Goal: Task Accomplishment & Management: Complete application form

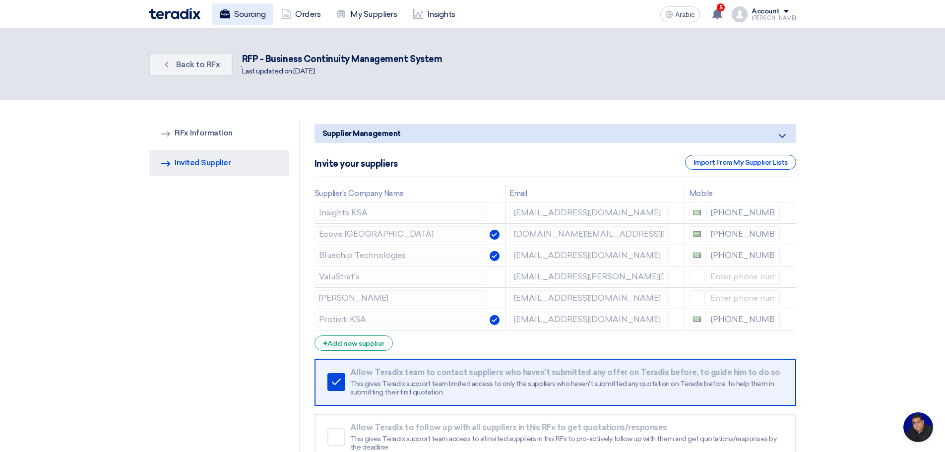
click at [250, 10] on font "Sourcing" at bounding box center [249, 13] width 31 height 9
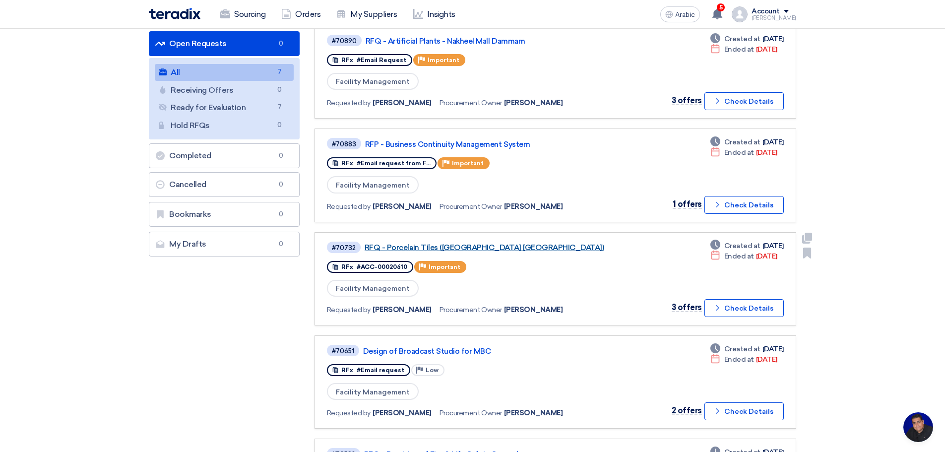
scroll to position [116, 0]
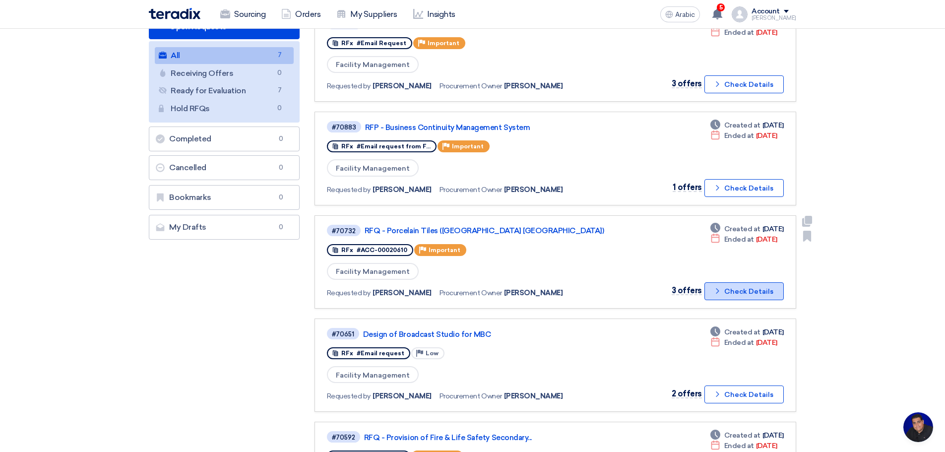
click at [747, 290] on font "Check Details" at bounding box center [749, 291] width 49 height 8
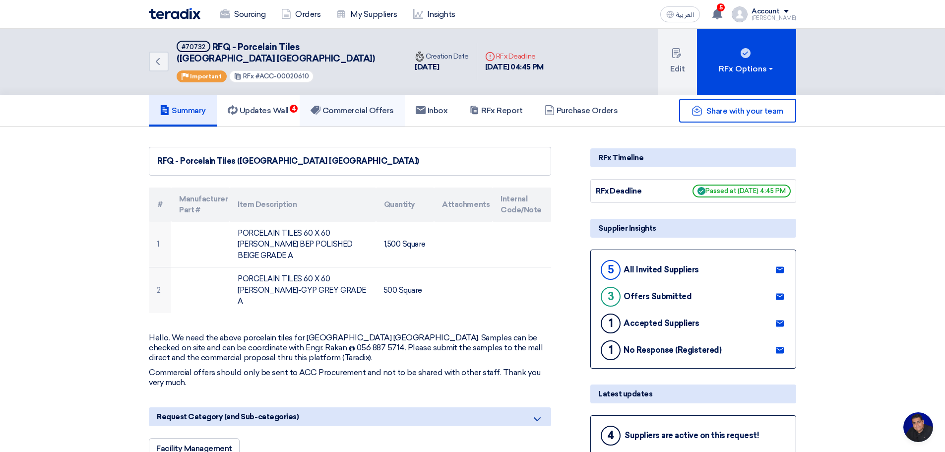
click at [361, 106] on h5 "Commercial Offers" at bounding box center [352, 111] width 83 height 10
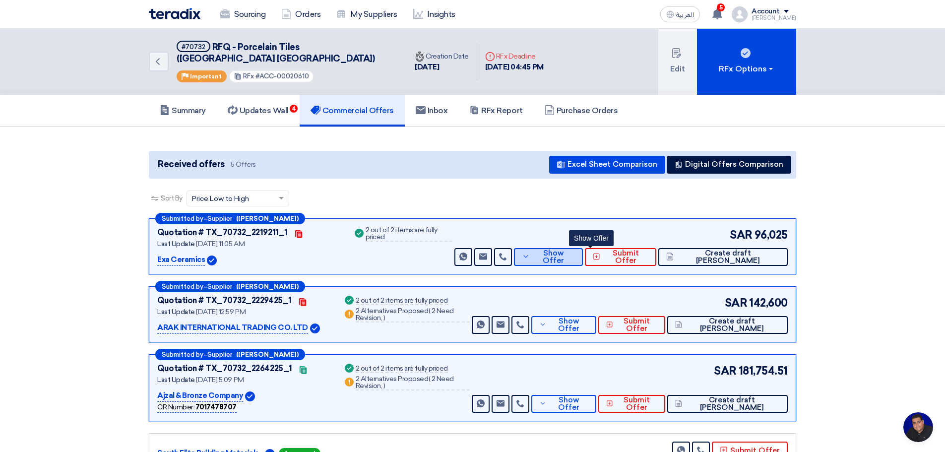
click at [576, 250] on span "Show Offer" at bounding box center [554, 257] width 43 height 15
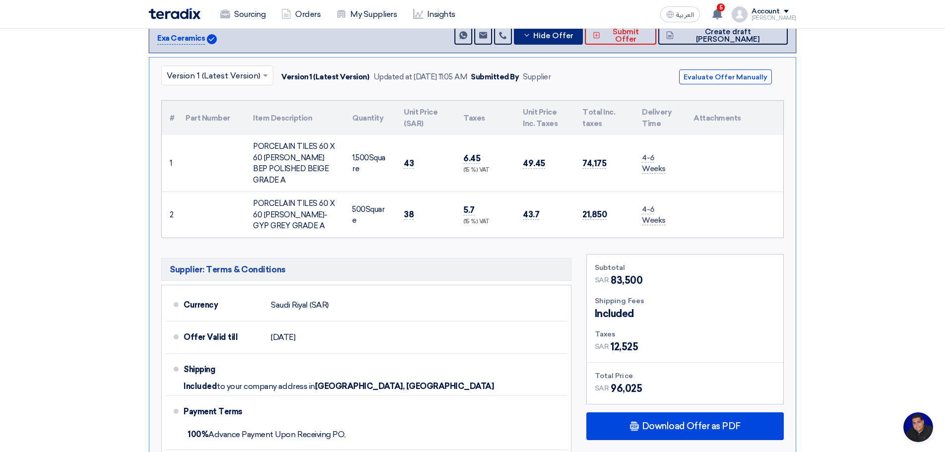
scroll to position [232, 0]
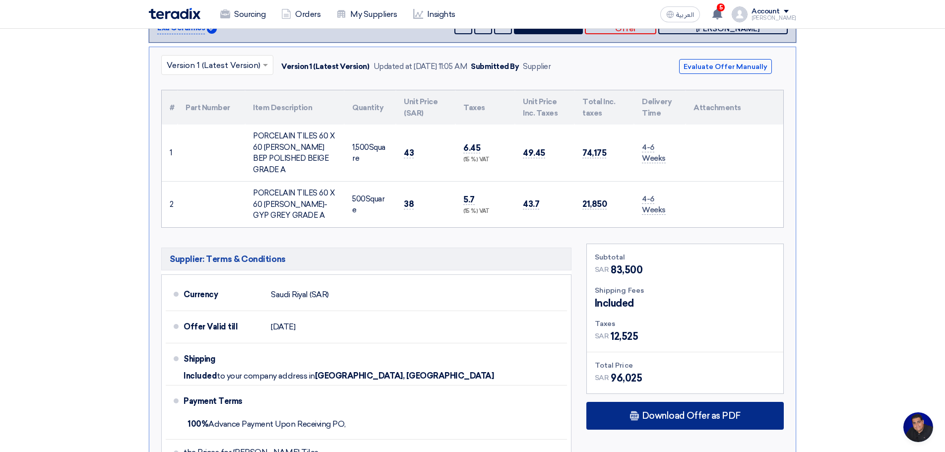
click at [695, 411] on span "Download Offer as PDF" at bounding box center [691, 415] width 99 height 9
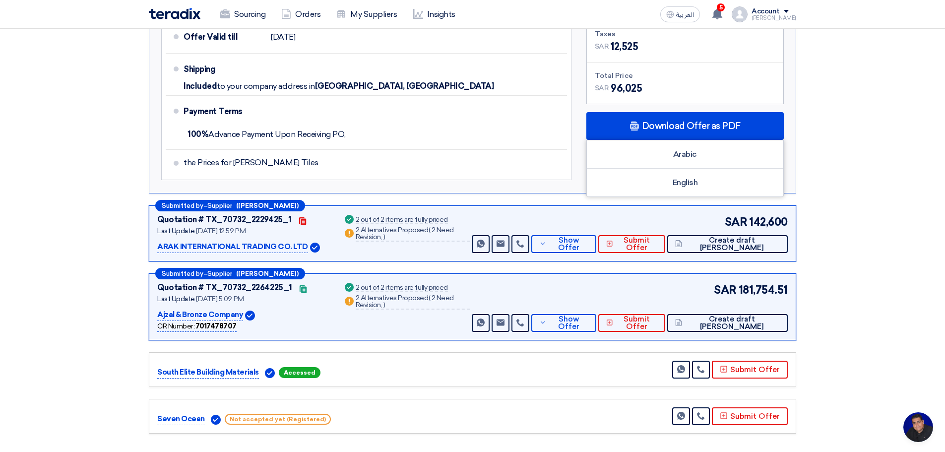
scroll to position [579, 0]
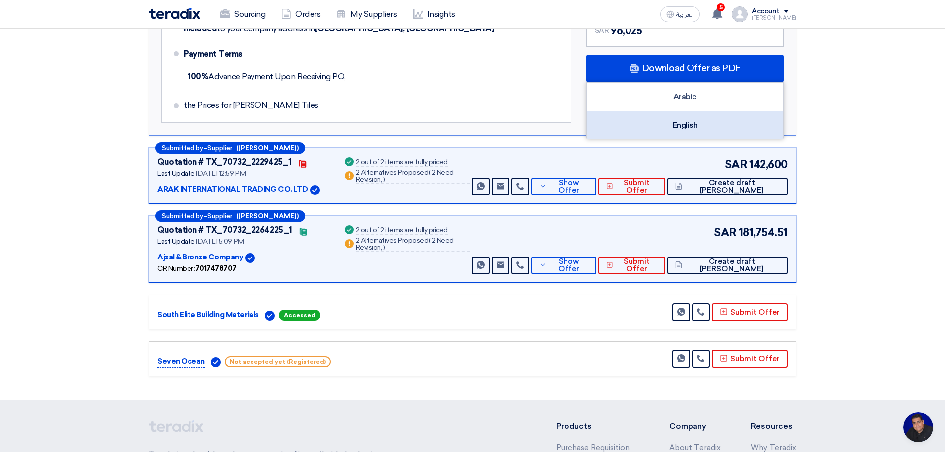
click at [684, 111] on div "English" at bounding box center [685, 125] width 197 height 28
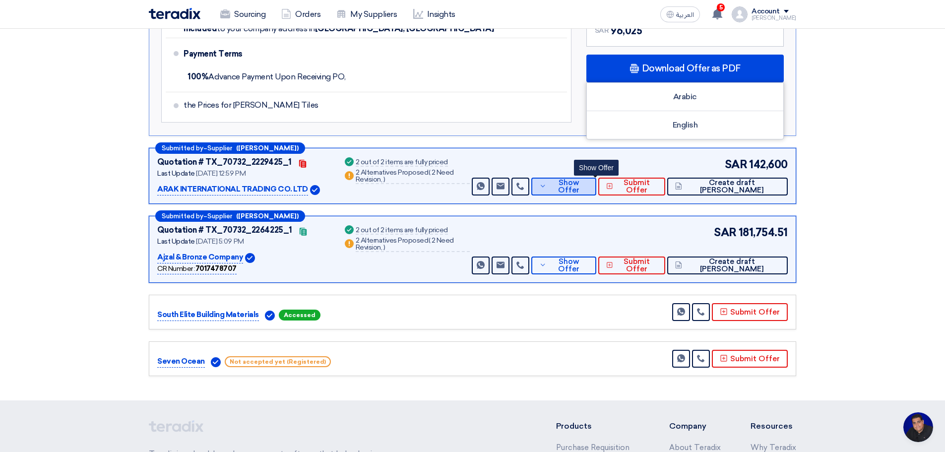
click at [589, 179] on span "Show Offer" at bounding box center [568, 186] width 39 height 15
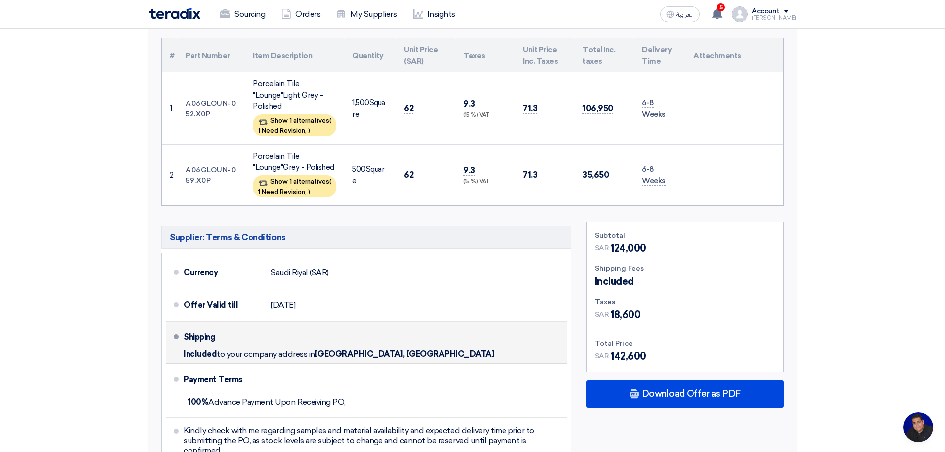
scroll to position [463, 0]
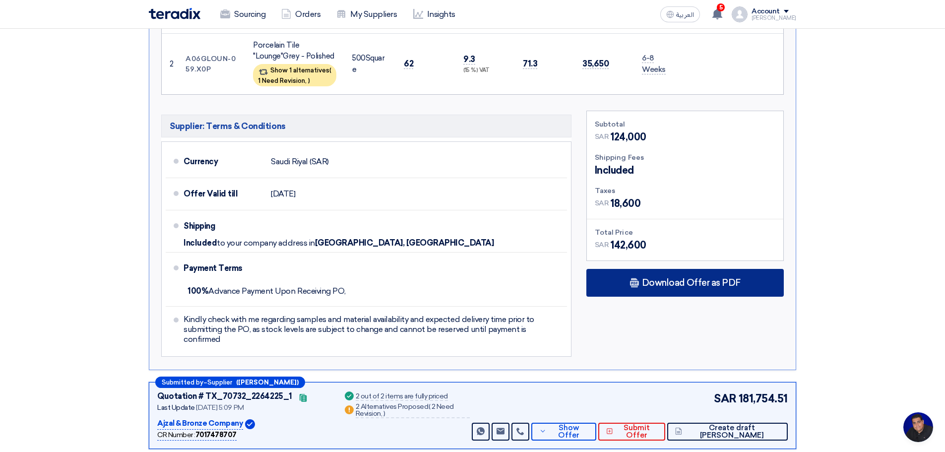
click at [685, 278] on span "Download Offer as PDF" at bounding box center [691, 282] width 99 height 9
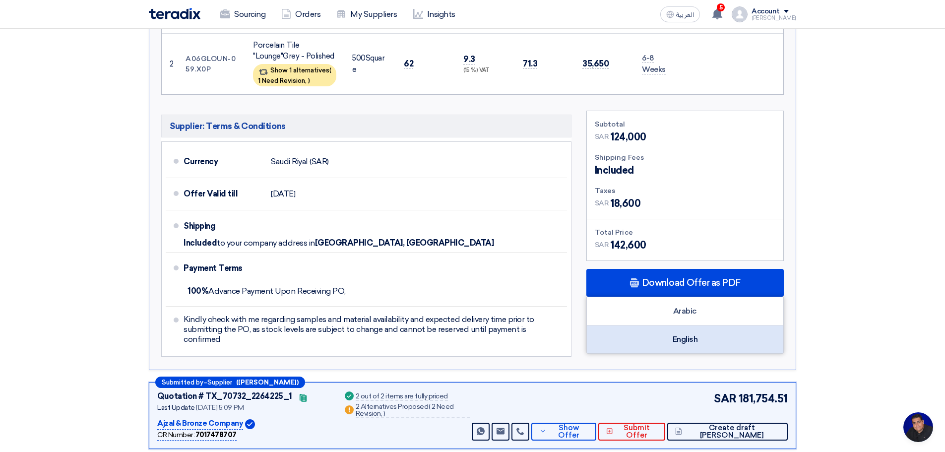
click at [688, 330] on div "English" at bounding box center [685, 340] width 197 height 28
click at [851, 198] on section "Received offers 5 Offers Excel Sheet Comparison Digital Offers Comparison Sort …" at bounding box center [472, 115] width 945 height 903
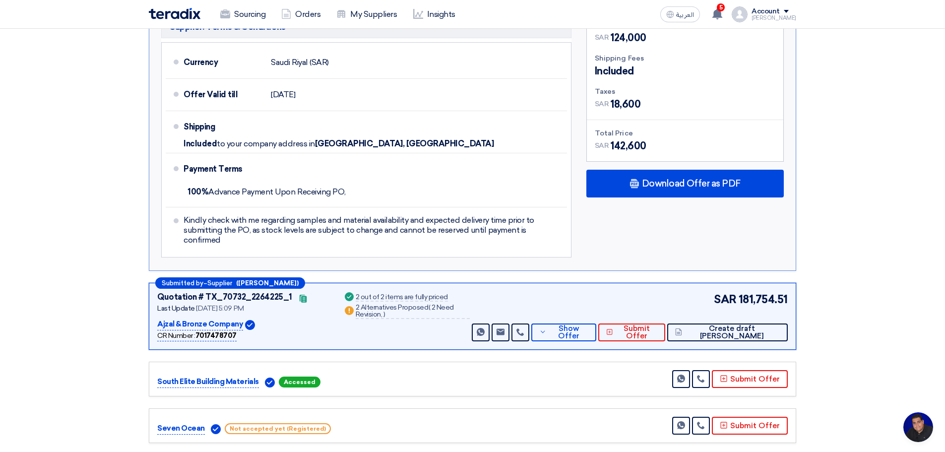
scroll to position [695, 0]
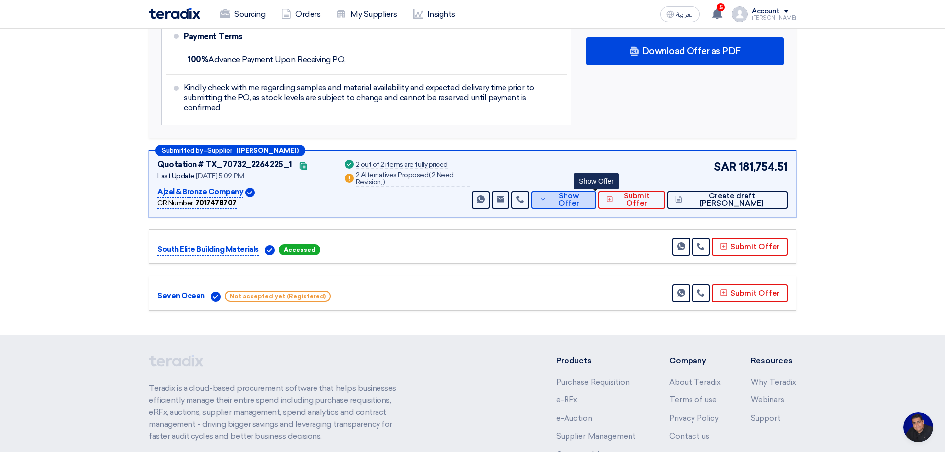
click at [589, 193] on span "Show Offer" at bounding box center [568, 200] width 39 height 15
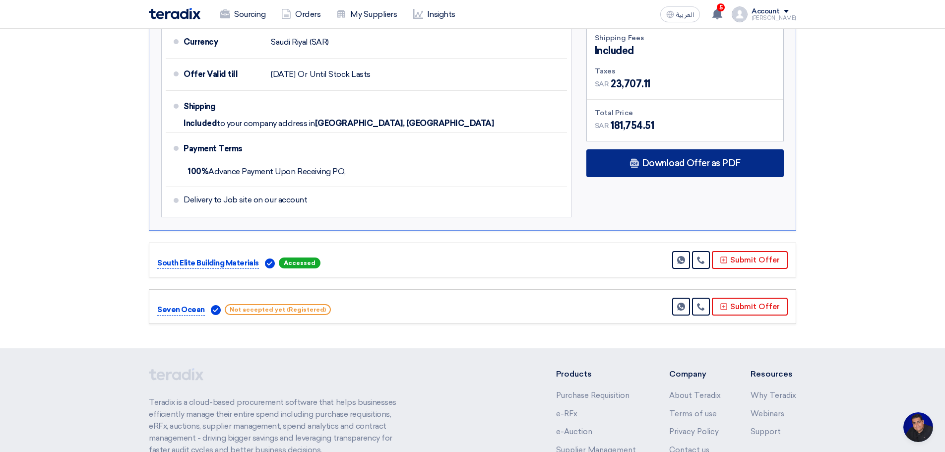
click at [664, 159] on span "Download Offer as PDF" at bounding box center [691, 163] width 99 height 9
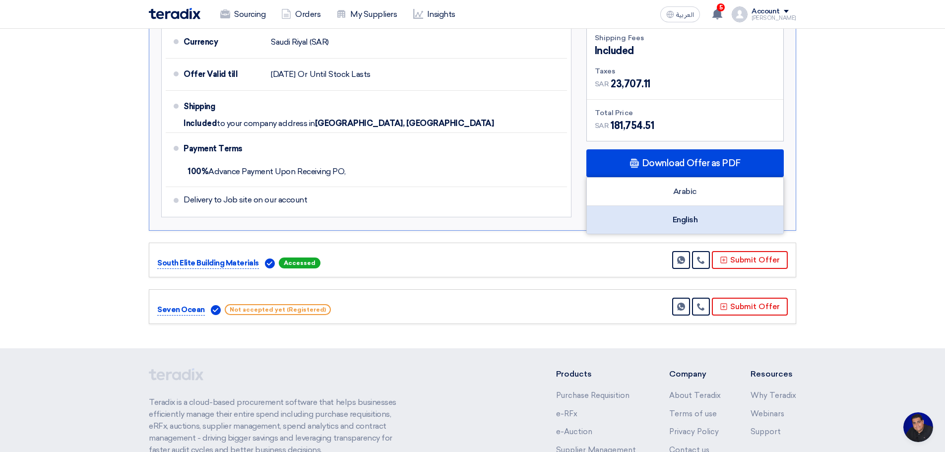
click at [676, 211] on div "English" at bounding box center [685, 220] width 197 height 28
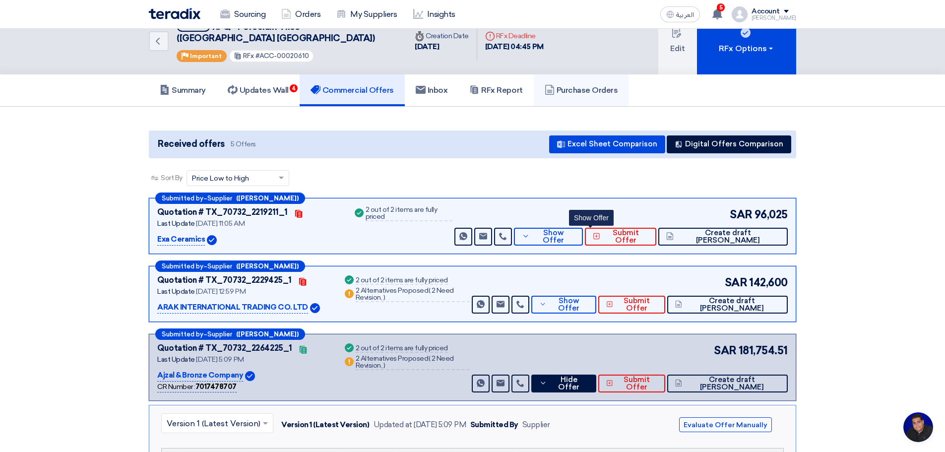
scroll to position [0, 0]
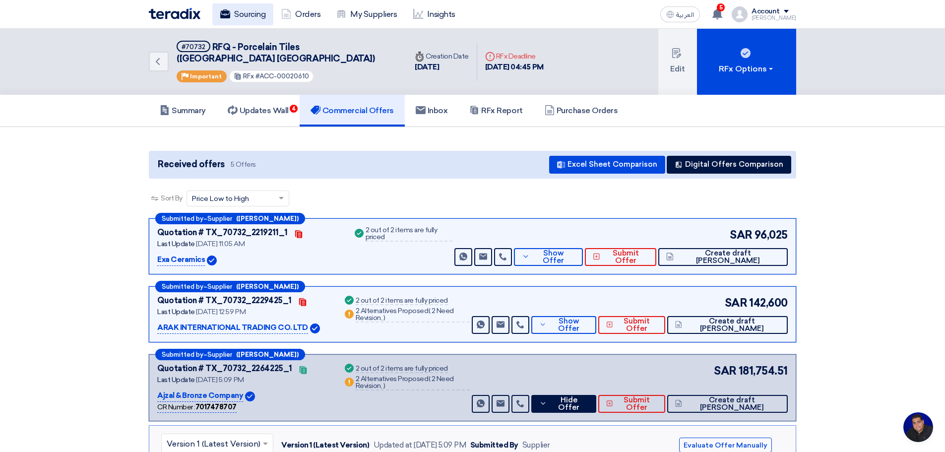
click at [248, 14] on link "Sourcing" at bounding box center [242, 14] width 61 height 22
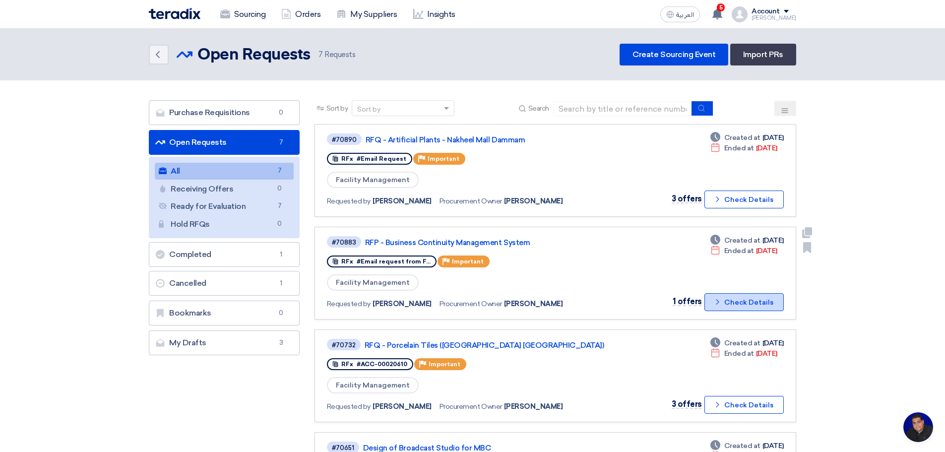
click at [753, 302] on button "Check details Check Details" at bounding box center [744, 302] width 79 height 18
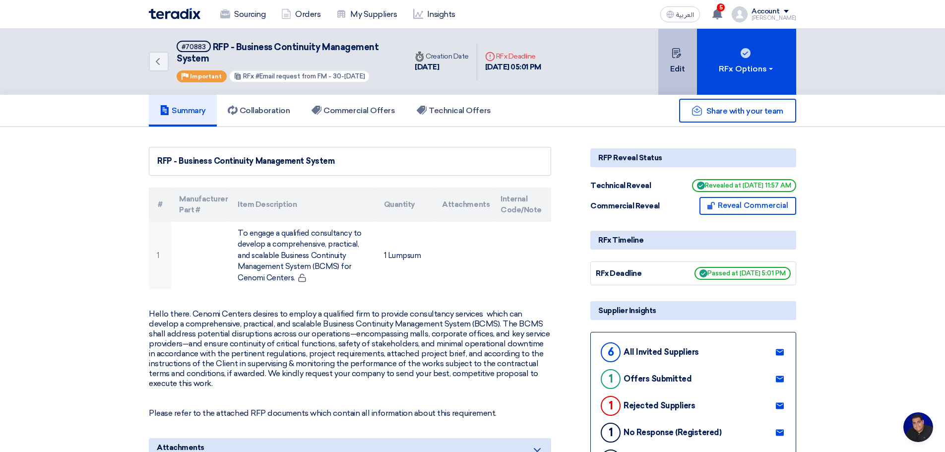
click at [678, 68] on button "Edit" at bounding box center [678, 62] width 39 height 66
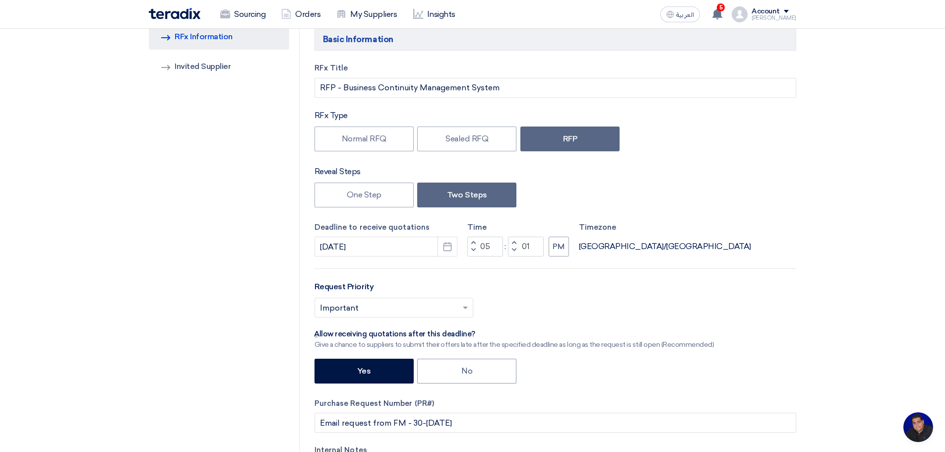
scroll to position [116, 0]
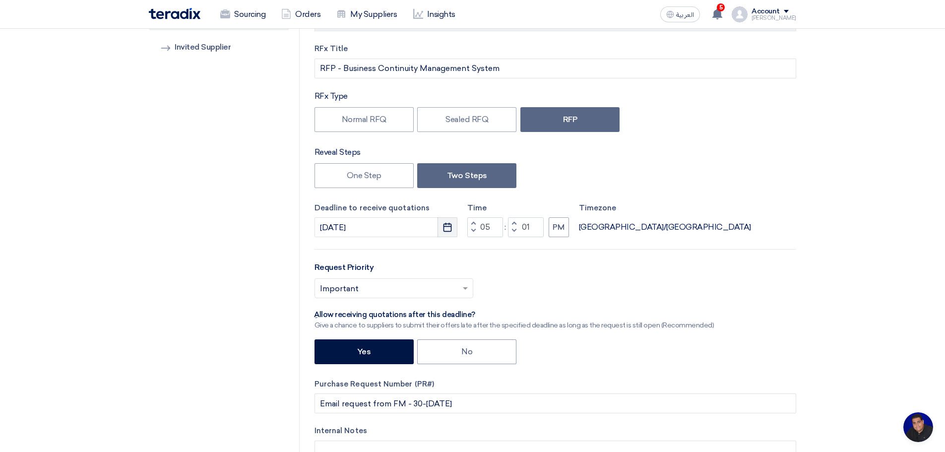
click at [448, 228] on icon "Pick a date" at bounding box center [448, 227] width 10 height 10
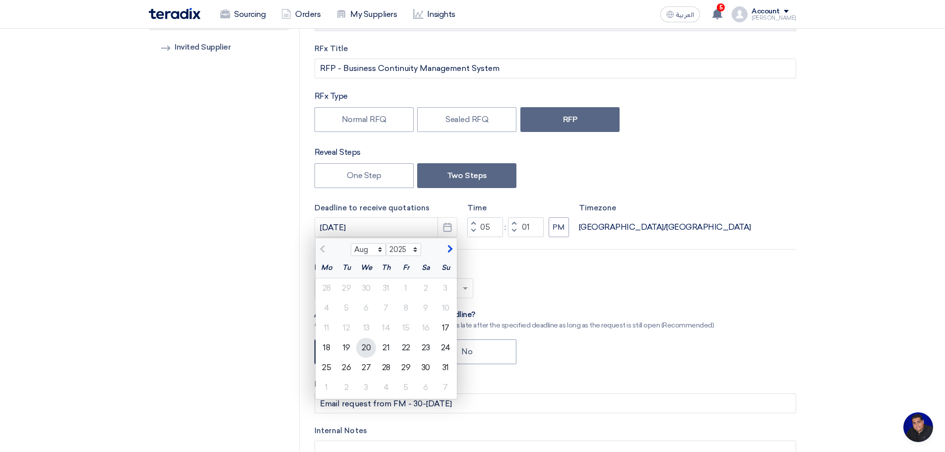
click at [368, 348] on div "20" at bounding box center [366, 348] width 20 height 20
type input "[DATE]"
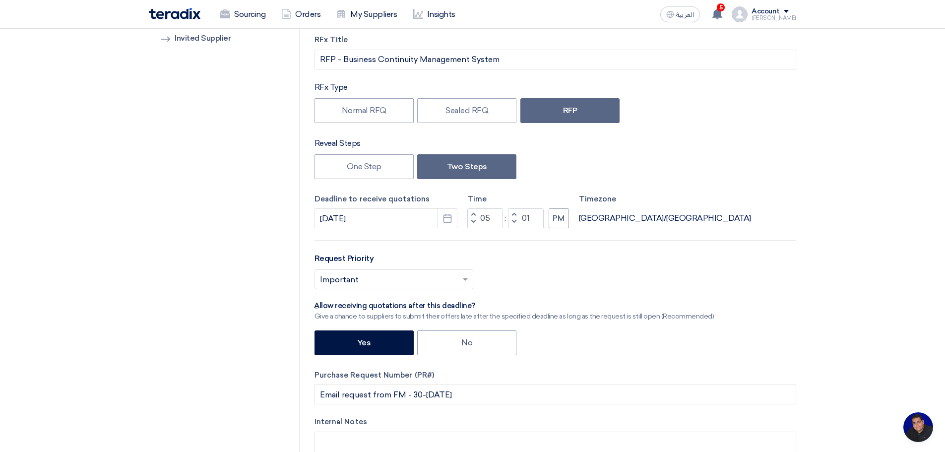
scroll to position [0, 0]
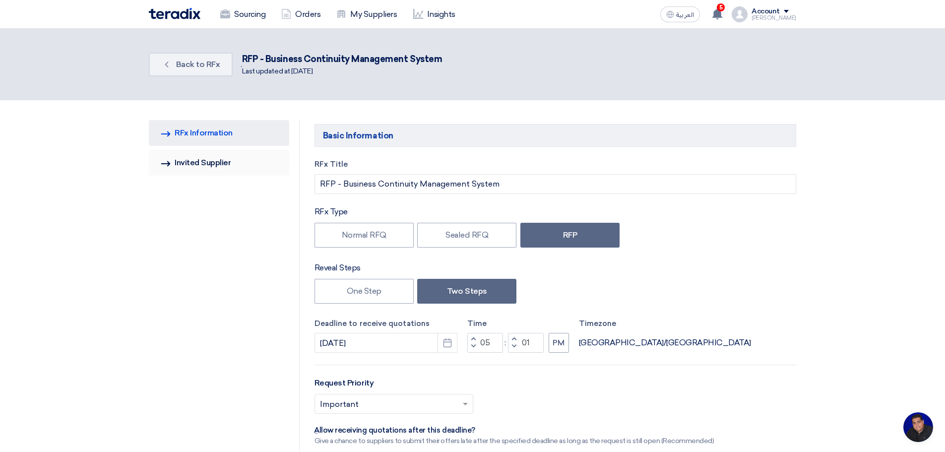
click at [216, 163] on link "Invited Suppliers Invited Supplier" at bounding box center [219, 163] width 140 height 26
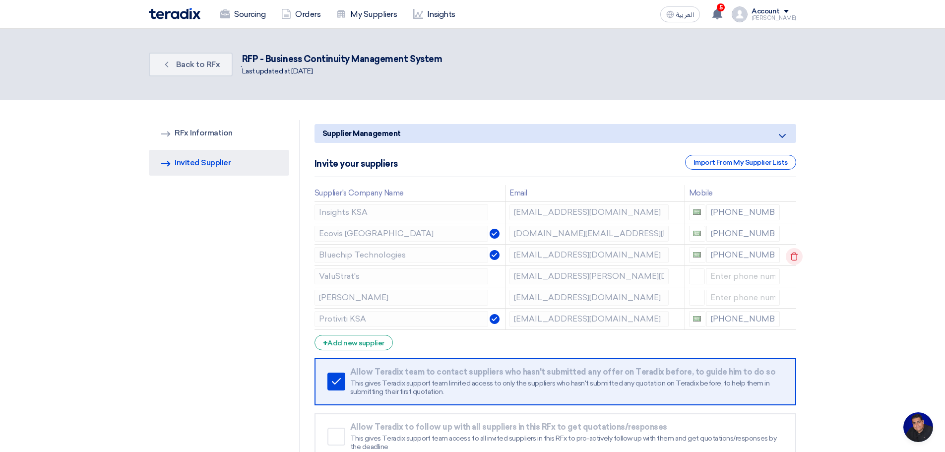
click at [795, 256] on icon at bounding box center [794, 256] width 17 height 17
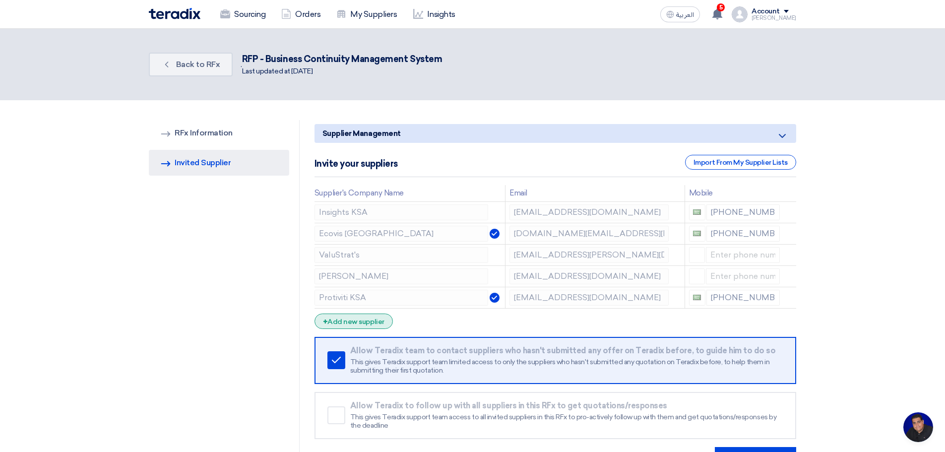
click at [356, 325] on div "+ Add new supplier" at bounding box center [354, 321] width 78 height 15
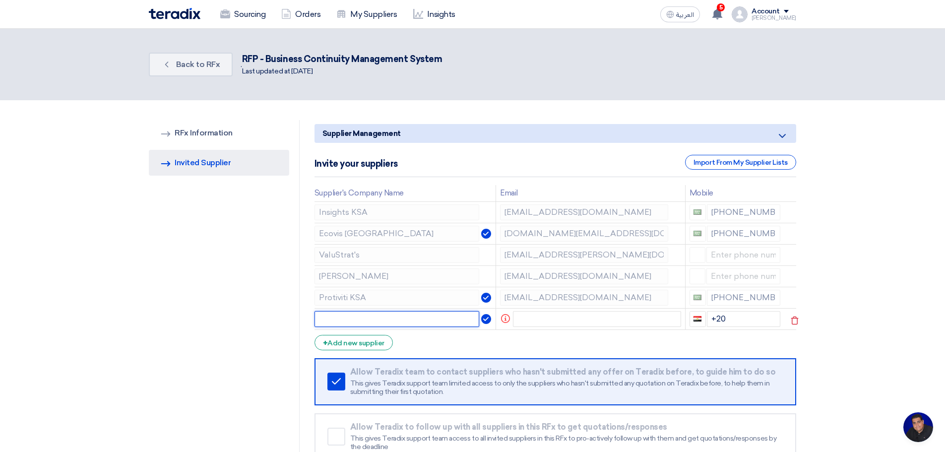
click at [403, 320] on input "text" at bounding box center [397, 319] width 165 height 16
type input "Insights KSA"
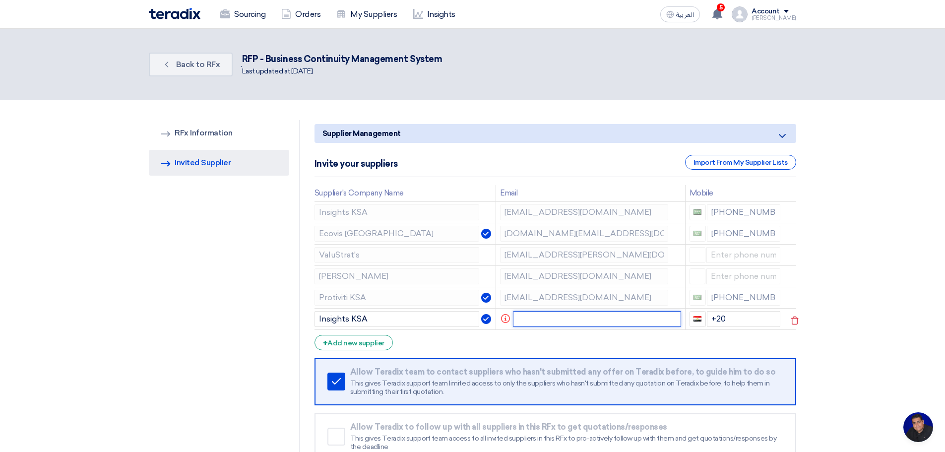
click at [542, 320] on input "text" at bounding box center [597, 319] width 168 height 16
paste input "[EMAIL_ADDRESS][DOMAIN_NAME]"
type input "[EMAIL_ADDRESS][DOMAIN_NAME]"
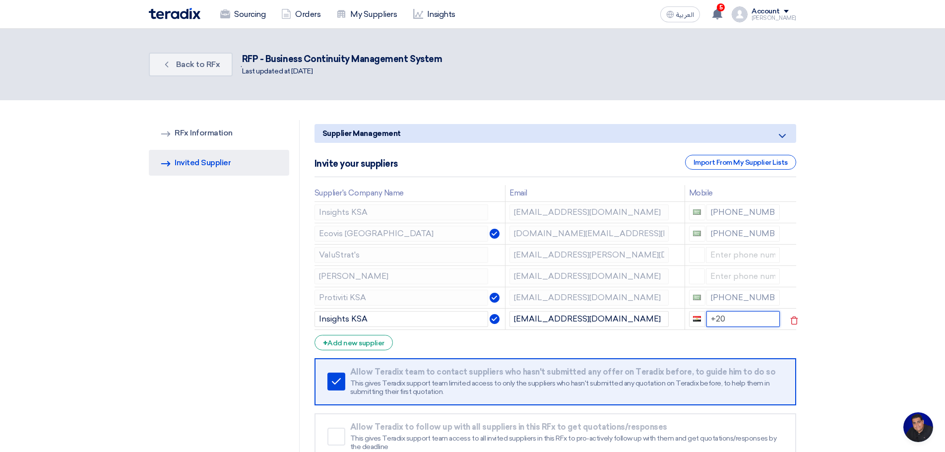
drag, startPoint x: 715, startPoint y: 317, endPoint x: 705, endPoint y: 317, distance: 10.4
click at [705, 317] on div "+20" at bounding box center [734, 319] width 91 height 16
click at [212, 133] on link "RFQ Information RFx Information" at bounding box center [219, 133] width 140 height 26
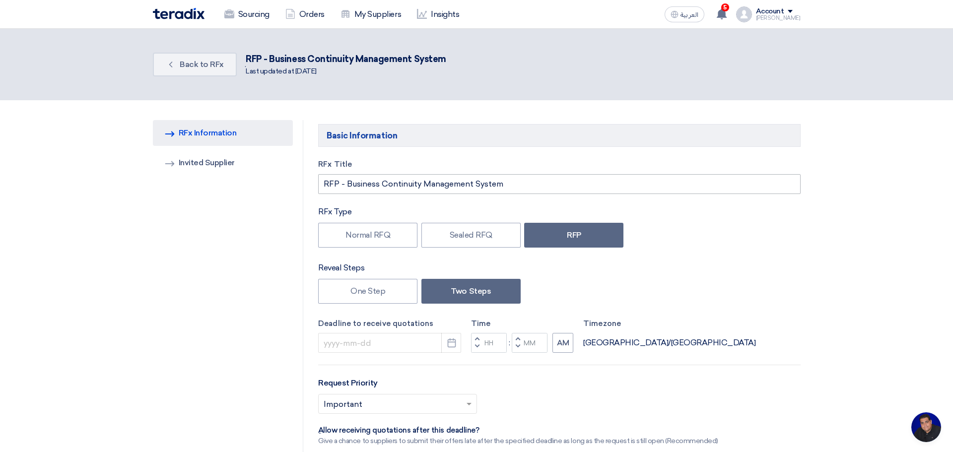
type input "[DATE]"
type input "05"
type input "01"
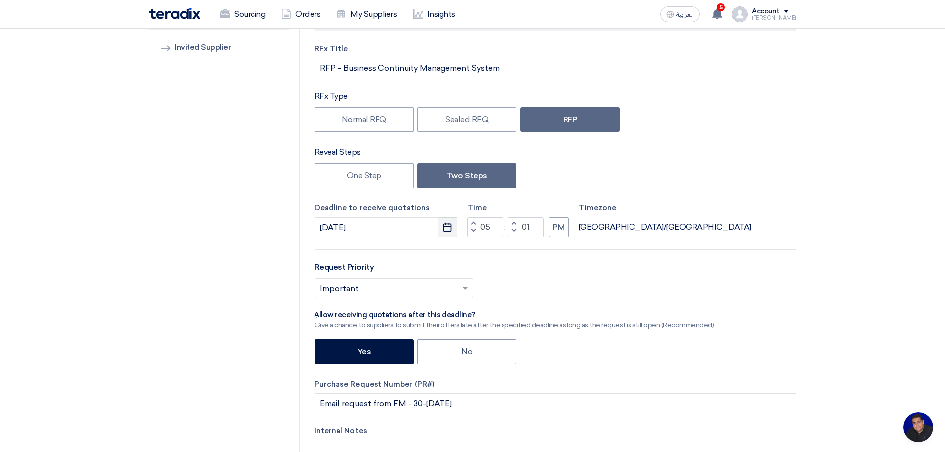
click at [450, 228] on icon "Pick a date" at bounding box center [448, 227] width 10 height 10
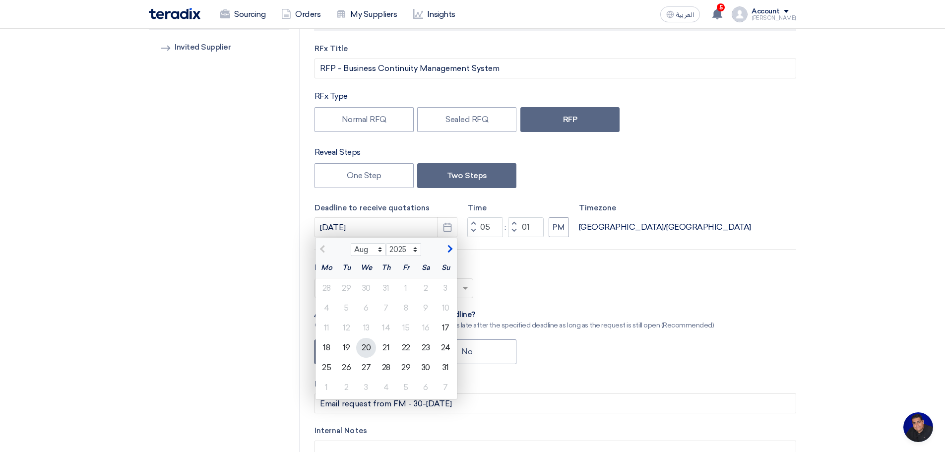
click at [371, 345] on div "20" at bounding box center [366, 348] width 20 height 20
type input "[DATE]"
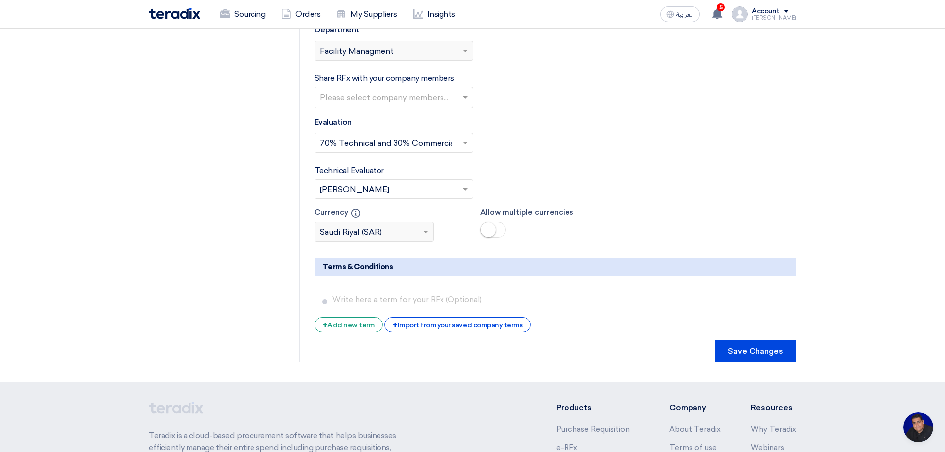
scroll to position [1621, 0]
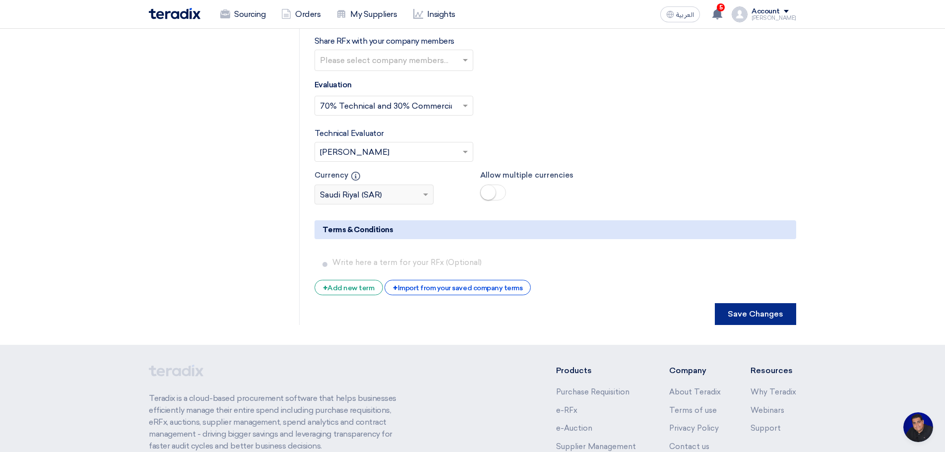
click at [759, 303] on button "Save Changes" at bounding box center [755, 314] width 81 height 22
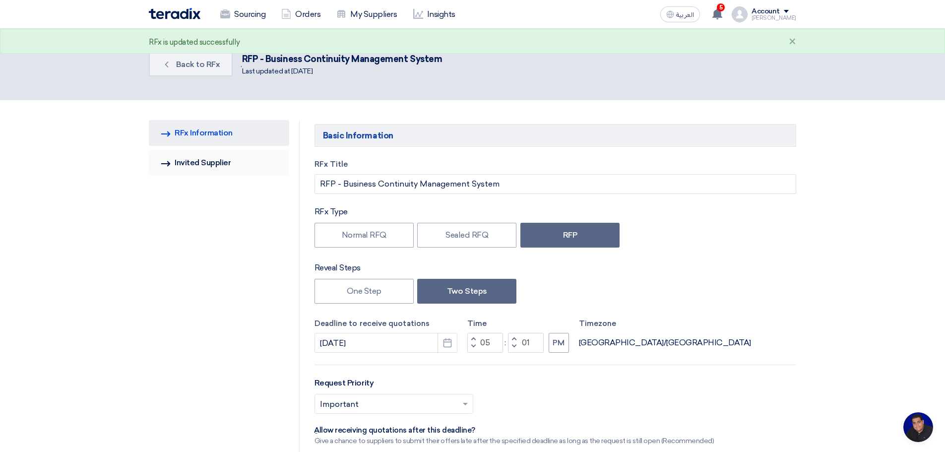
click at [207, 163] on link "Invited Suppliers Invited Supplier" at bounding box center [219, 163] width 140 height 26
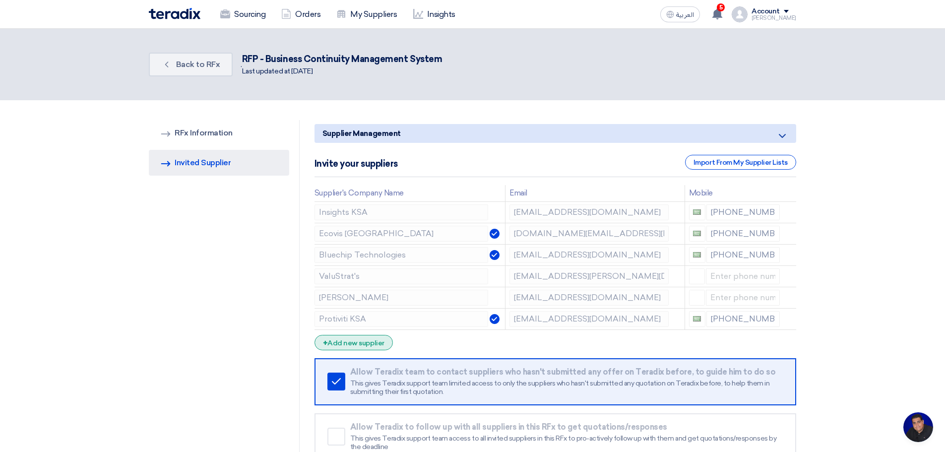
click at [345, 344] on div "+ Add new supplier" at bounding box center [354, 342] width 78 height 15
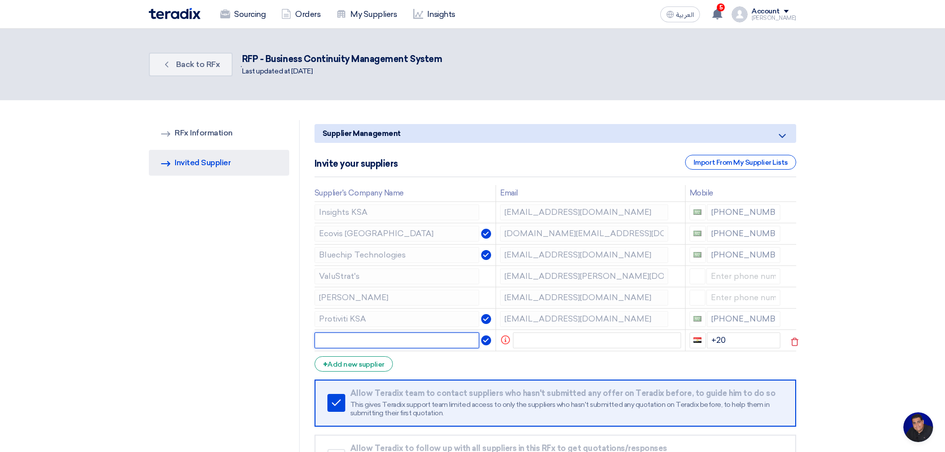
click at [374, 339] on input "text" at bounding box center [397, 341] width 165 height 16
type input "Insights KSA"
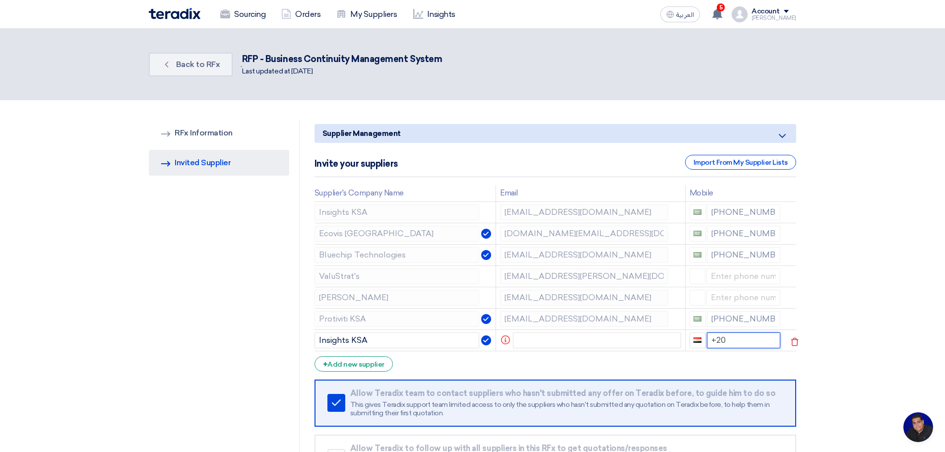
drag, startPoint x: 733, startPoint y: 340, endPoint x: 709, endPoint y: 341, distance: 24.3
click at [709, 341] on input "+20" at bounding box center [744, 341] width 74 height 16
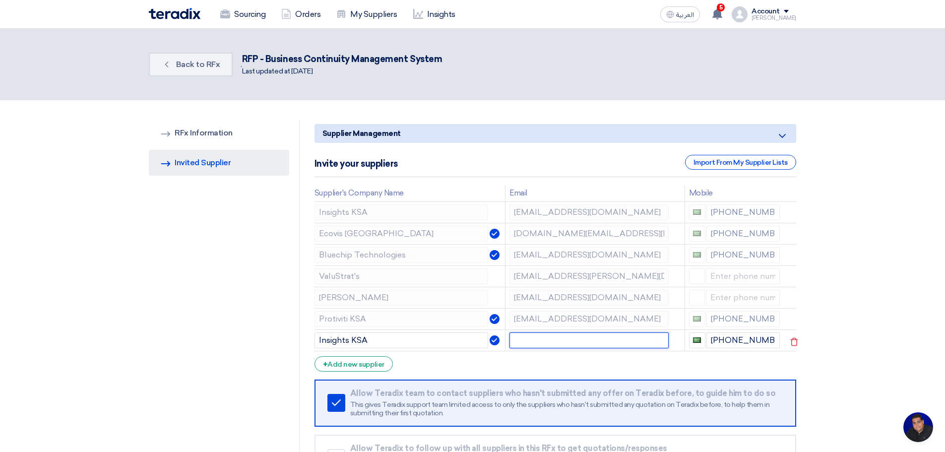
click at [537, 335] on input "text" at bounding box center [589, 341] width 159 height 16
paste input "[EMAIL_ADDRESS][DOMAIN_NAME]"
type input "[EMAIL_ADDRESS][DOMAIN_NAME]"
click at [796, 208] on icon at bounding box center [794, 213] width 17 height 17
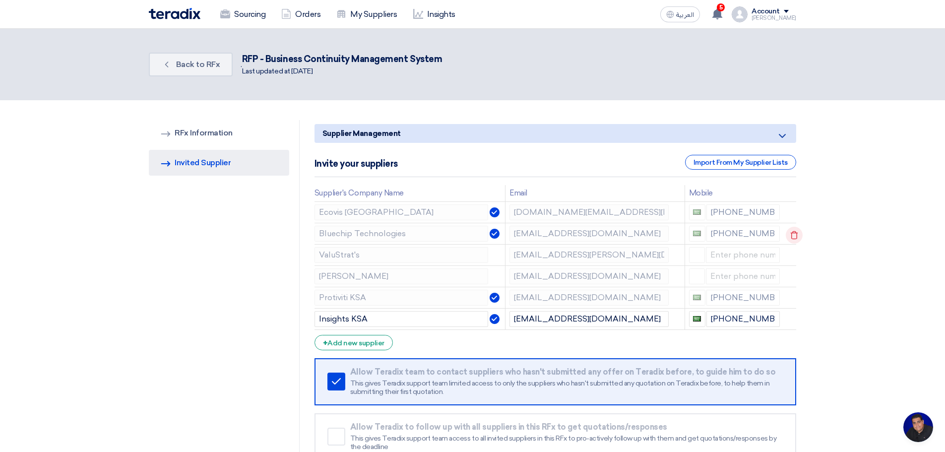
click at [792, 235] on icon at bounding box center [794, 235] width 17 height 17
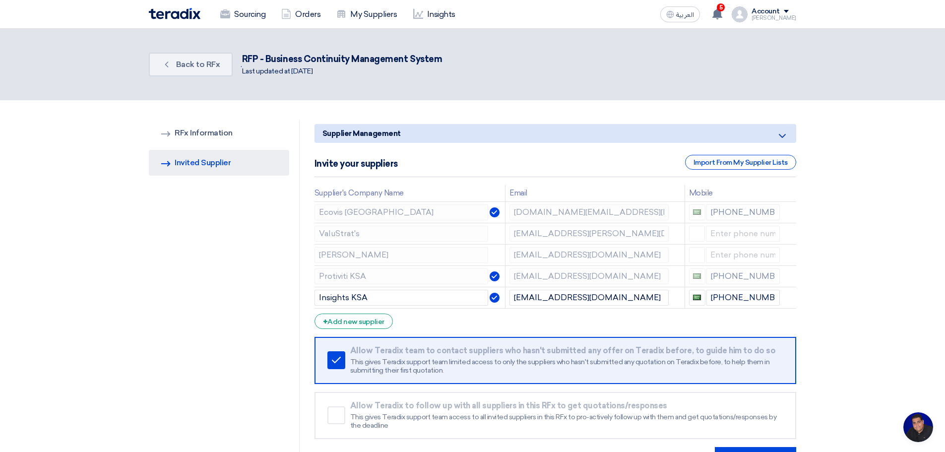
scroll to position [116, 0]
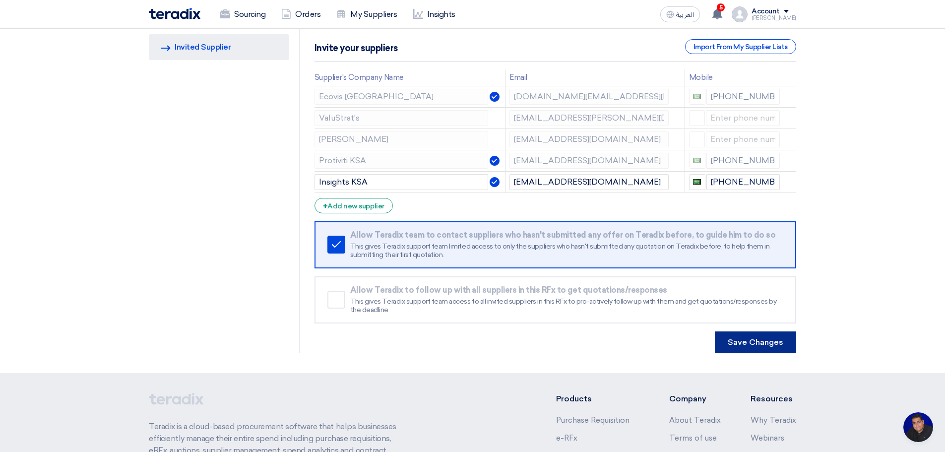
click at [757, 338] on button "Save Changes" at bounding box center [755, 343] width 81 height 22
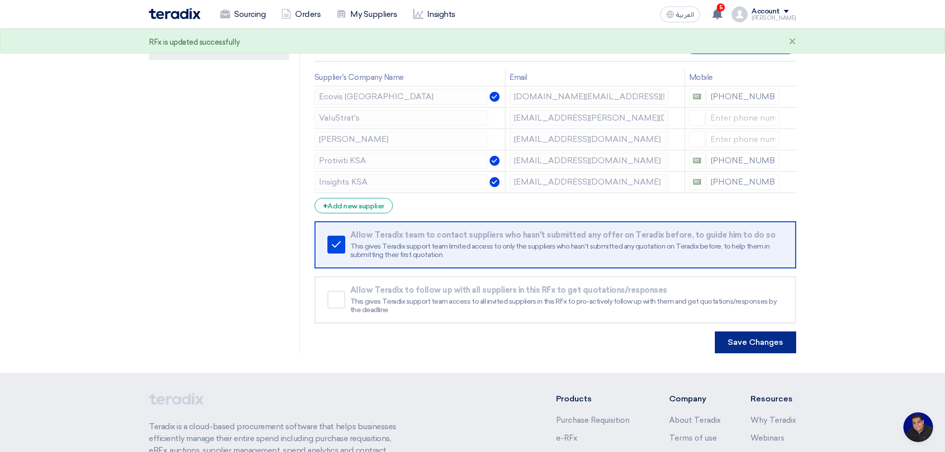
scroll to position [0, 0]
